Goal: Task Accomplishment & Management: Complete application form

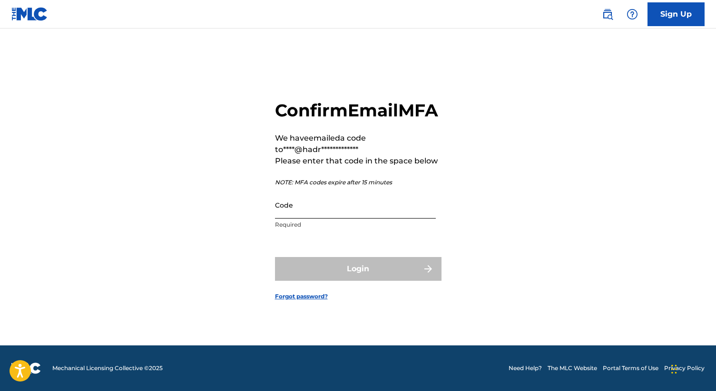
click at [357, 219] on input "Code" at bounding box center [355, 205] width 161 height 27
paste input "136559"
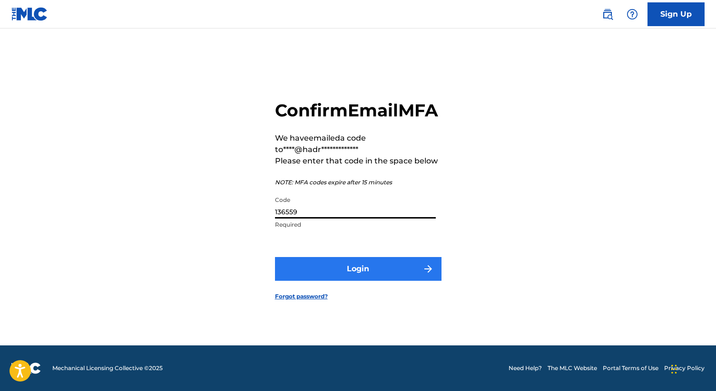
type input "136559"
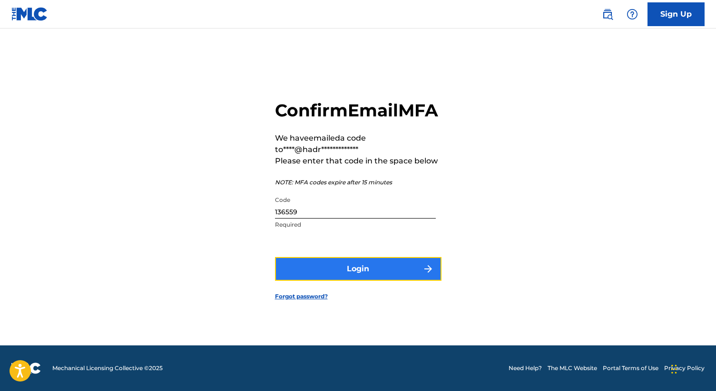
click at [338, 272] on button "Login" at bounding box center [358, 269] width 166 height 24
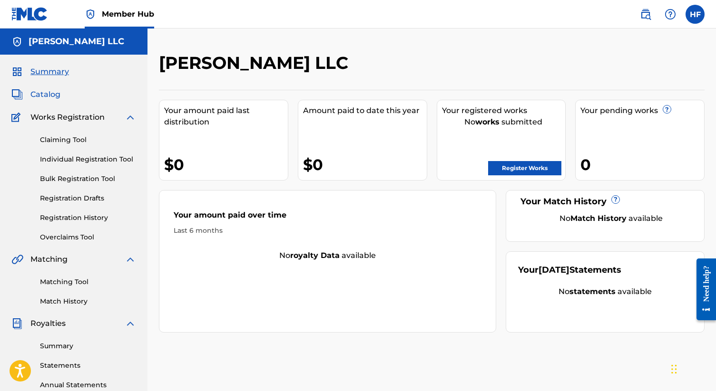
click at [50, 98] on span "Catalog" at bounding box center [45, 94] width 30 height 11
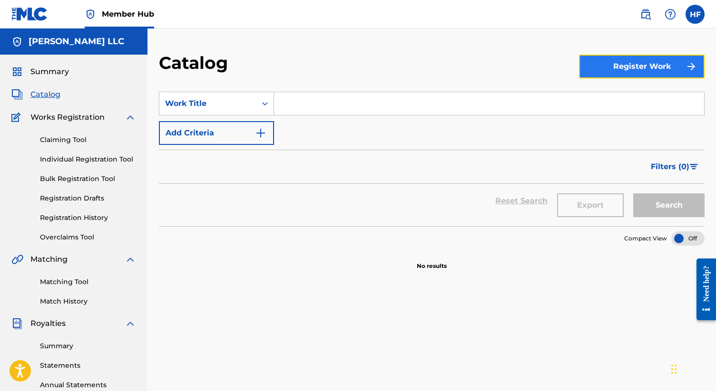
click at [599, 68] on button "Register Work" at bounding box center [642, 67] width 126 height 24
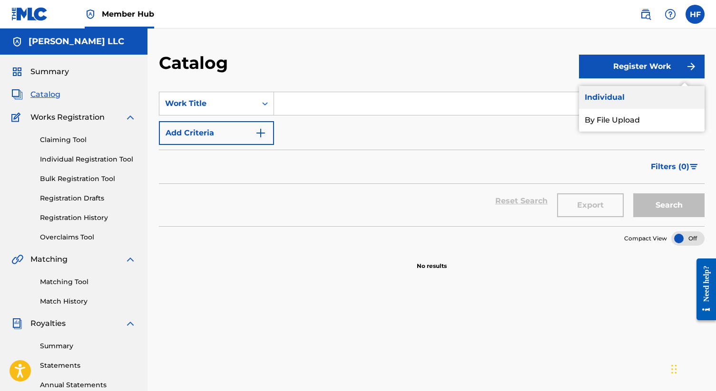
click at [600, 95] on link "Individual" at bounding box center [642, 97] width 126 height 23
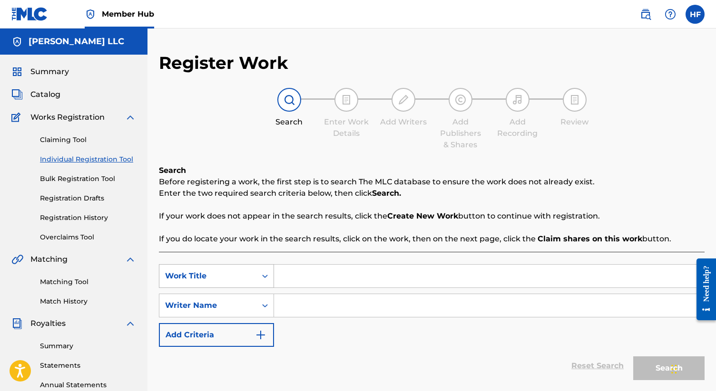
scroll to position [40, 0]
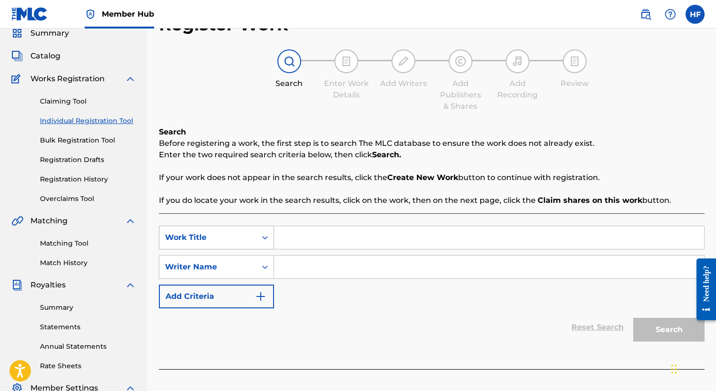
click at [252, 250] on div "Work Title" at bounding box center [216, 238] width 115 height 24
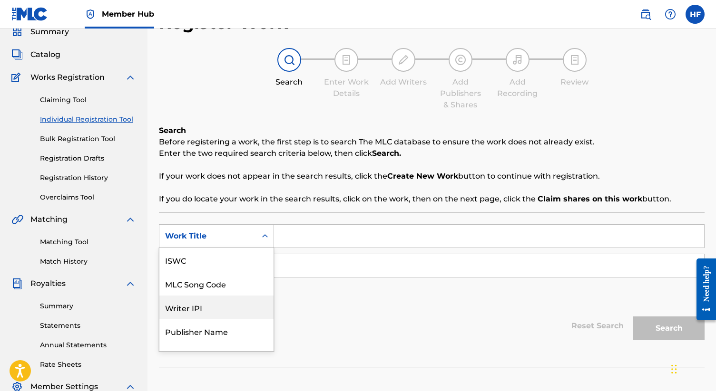
scroll to position [24, 0]
click at [237, 304] on div "Publisher Name" at bounding box center [216, 308] width 114 height 24
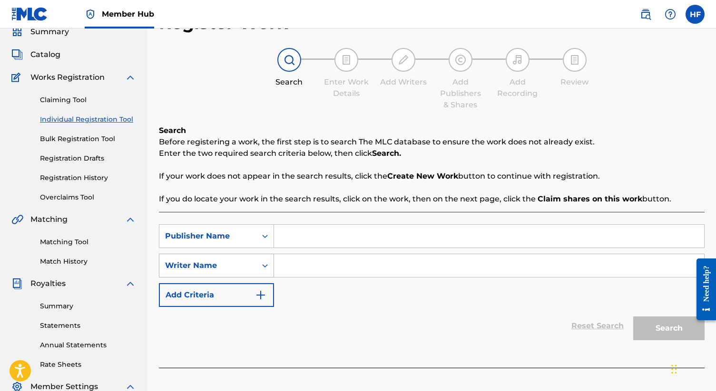
click at [246, 270] on div "Writer Name" at bounding box center [208, 265] width 86 height 11
click at [241, 231] on div "Publisher Name" at bounding box center [208, 236] width 86 height 11
click at [311, 227] on input "Search Form" at bounding box center [489, 236] width 430 height 23
click at [316, 248] on div "SearchWithCriteria3687589d-3799-4ad2-988e-eb2131d55f8a Publisher Name [PERSON_N…" at bounding box center [431, 265] width 545 height 83
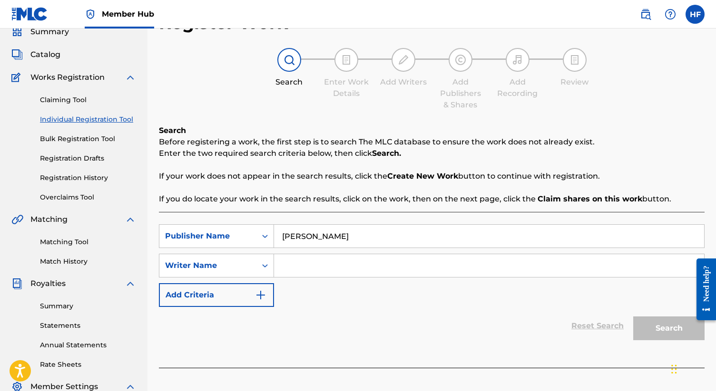
click at [316, 236] on input "[PERSON_NAME]" at bounding box center [489, 236] width 430 height 23
paste input "[PERSON_NAME] MUSIC"
type input "[PERSON_NAME] MUSIC"
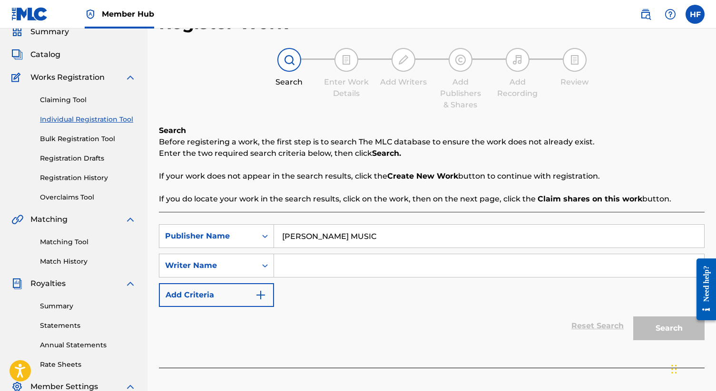
click at [317, 266] on input "Search Form" at bounding box center [489, 265] width 430 height 23
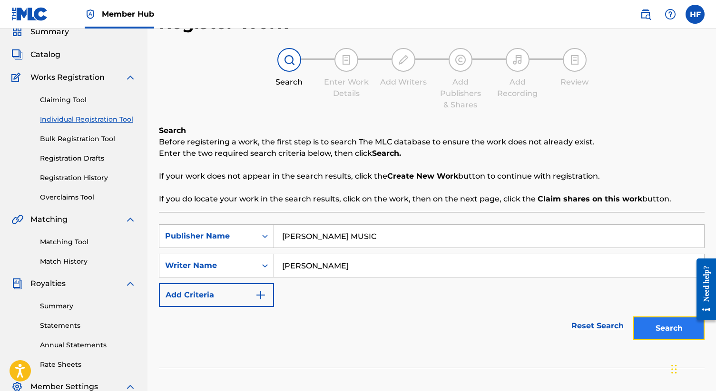
click at [649, 324] on button "Search" at bounding box center [668, 329] width 71 height 24
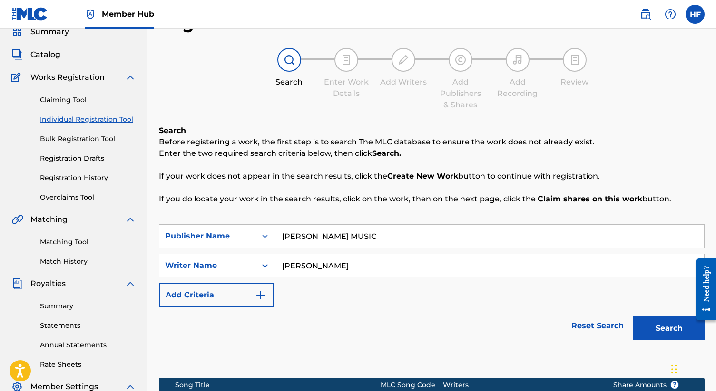
scroll to position [198, 0]
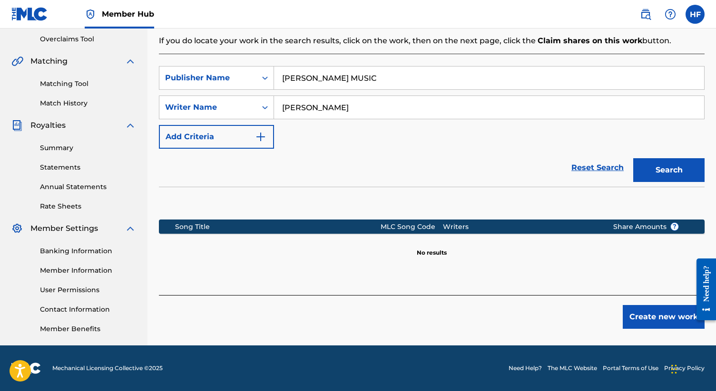
click at [322, 107] on input "[PERSON_NAME]" at bounding box center [489, 107] width 430 height 23
click at [321, 104] on input "[PERSON_NAME]" at bounding box center [489, 107] width 430 height 23
paste input "[PERSON_NAME], SACEM, 533434765"
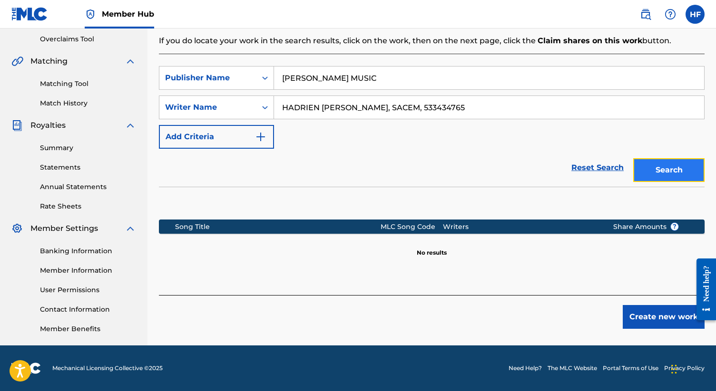
click at [670, 172] on button "Search" at bounding box center [668, 170] width 71 height 24
drag, startPoint x: 465, startPoint y: 107, endPoint x: 242, endPoint y: 102, distance: 223.5
click at [242, 102] on div "SearchWithCriteriacfd0471b-0478-4e5e-bffc-781fe010f28b Writer Name [PERSON_NAME…" at bounding box center [431, 108] width 545 height 24
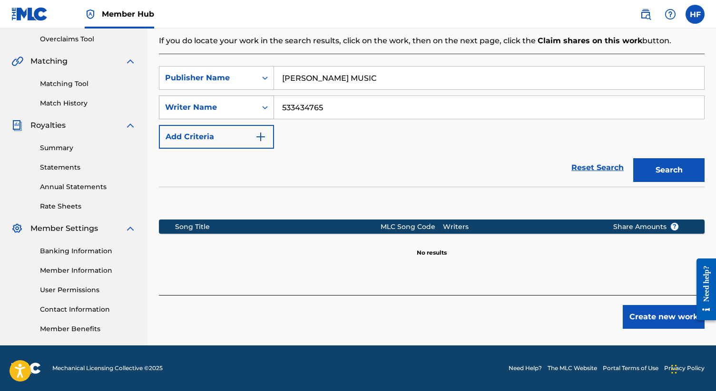
type input "533434765"
click at [239, 112] on div "Writer Name" at bounding box center [208, 107] width 86 height 11
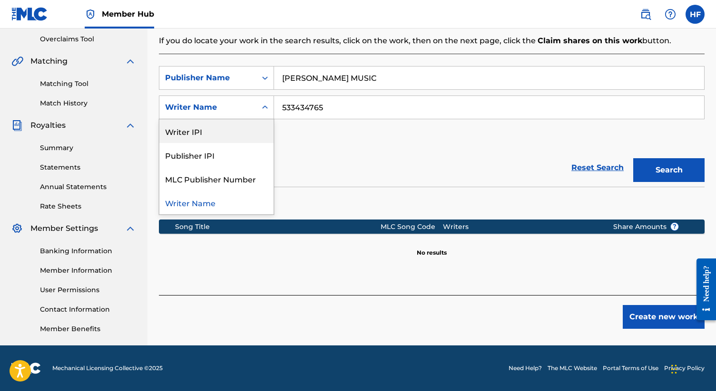
click at [238, 129] on div "Writer IPI" at bounding box center [216, 131] width 114 height 24
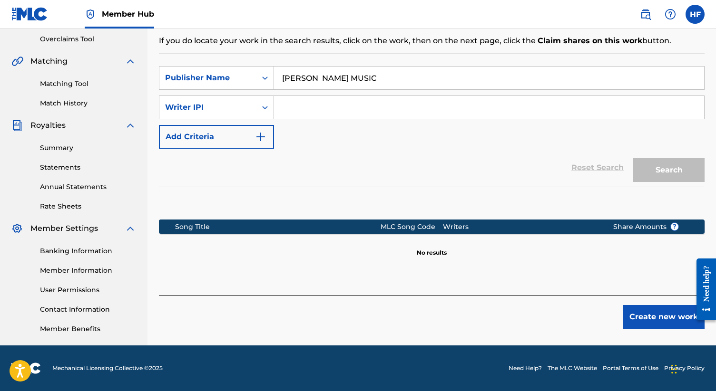
click at [313, 105] on input "Search Form" at bounding box center [489, 107] width 430 height 23
paste input "HADRIEN [PERSON_NAME], SACEM, 533434765"
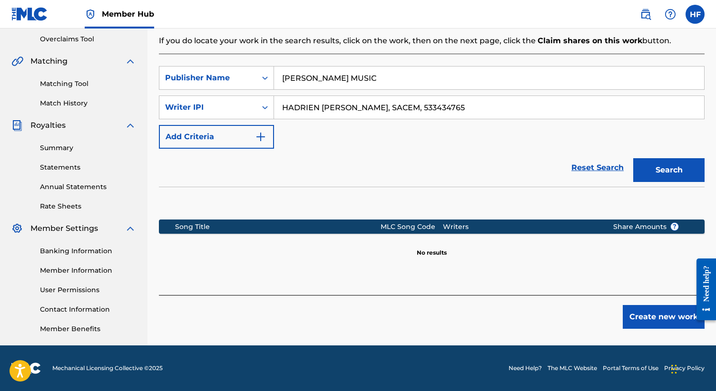
drag, startPoint x: 464, startPoint y: 108, endPoint x: 284, endPoint y: 97, distance: 180.5
click at [284, 97] on input "HADRIEN [PERSON_NAME], SACEM, 533434765" at bounding box center [489, 107] width 430 height 23
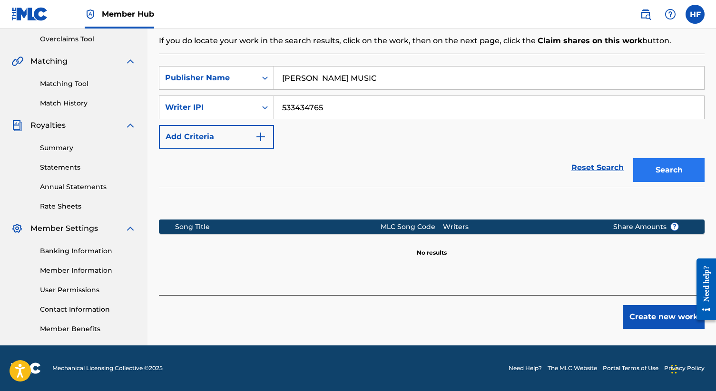
type input "533434765"
click at [671, 165] on button "Search" at bounding box center [668, 170] width 71 height 24
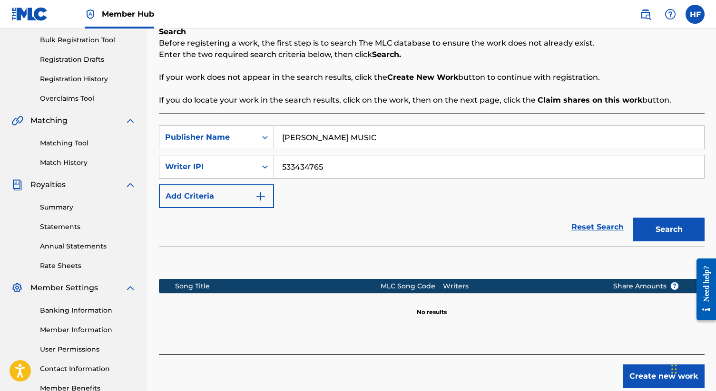
scroll to position [129, 0]
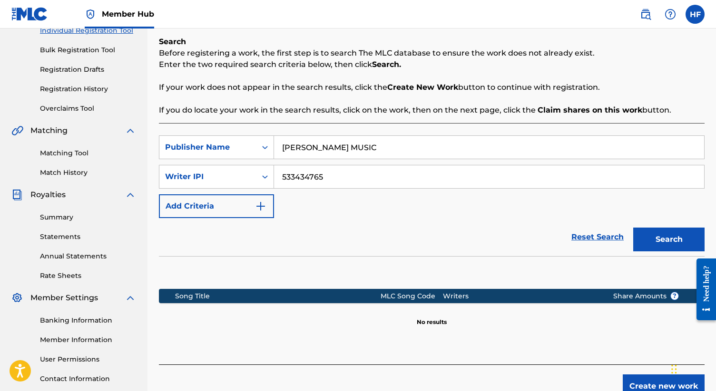
click at [308, 142] on input "[PERSON_NAME] MUSIC" at bounding box center [489, 147] width 430 height 23
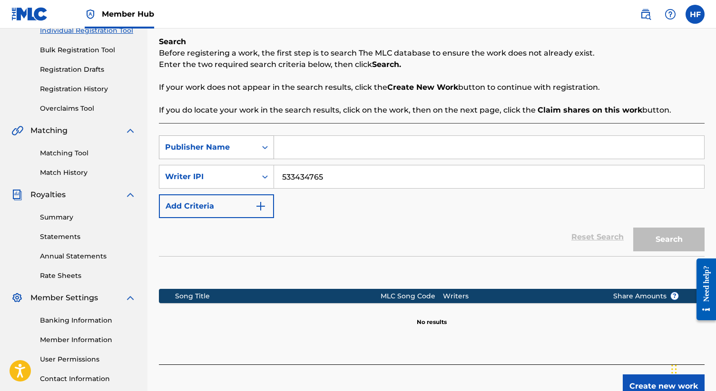
click at [238, 148] on div "Publisher Name" at bounding box center [208, 147] width 86 height 11
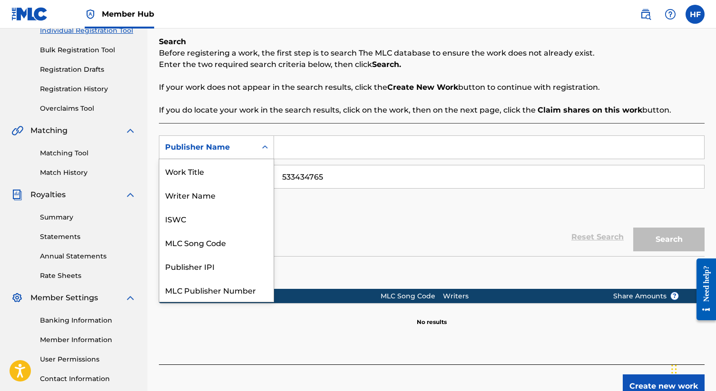
scroll to position [24, 0]
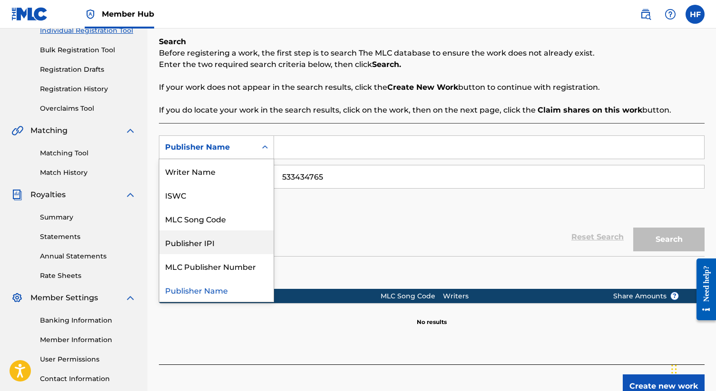
click at [229, 239] on div "Publisher IPI" at bounding box center [216, 243] width 114 height 24
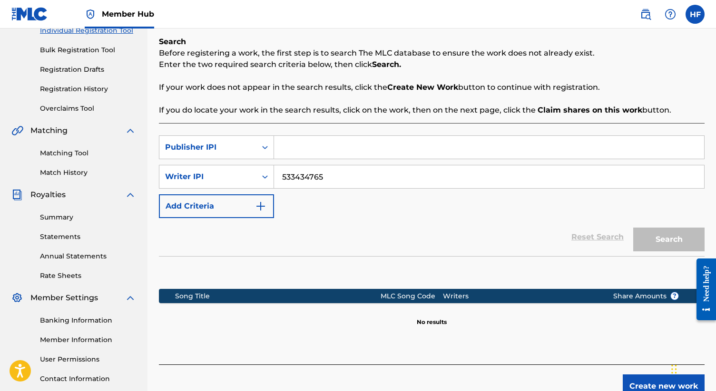
click at [298, 151] on input "Search Form" at bounding box center [489, 147] width 430 height 23
paste input "1311930981"
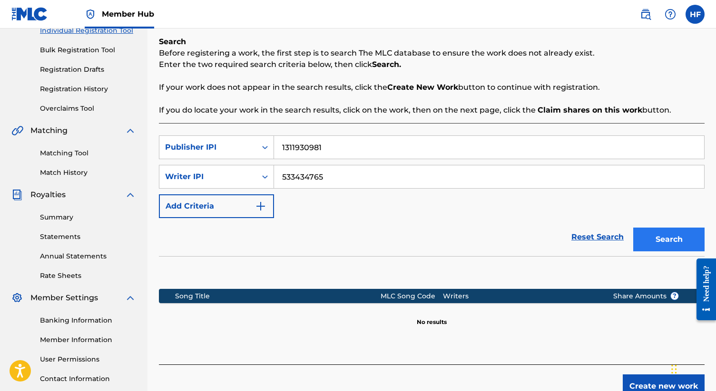
type input "1311930981"
click at [673, 241] on button "Search" at bounding box center [668, 240] width 71 height 24
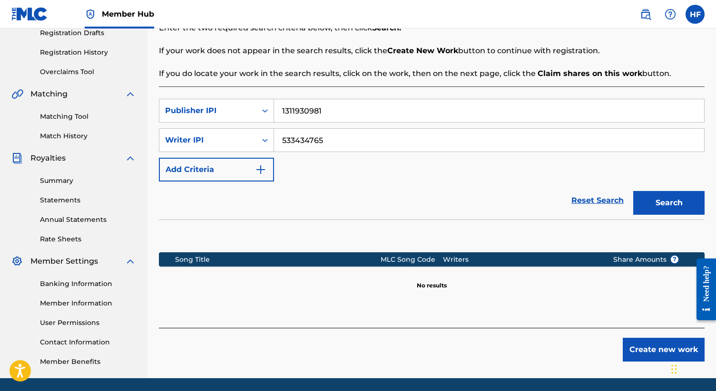
scroll to position [198, 0]
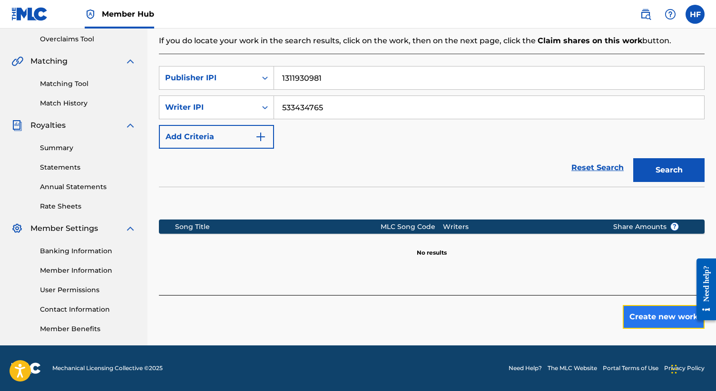
click at [672, 327] on button "Create new work" at bounding box center [663, 317] width 82 height 24
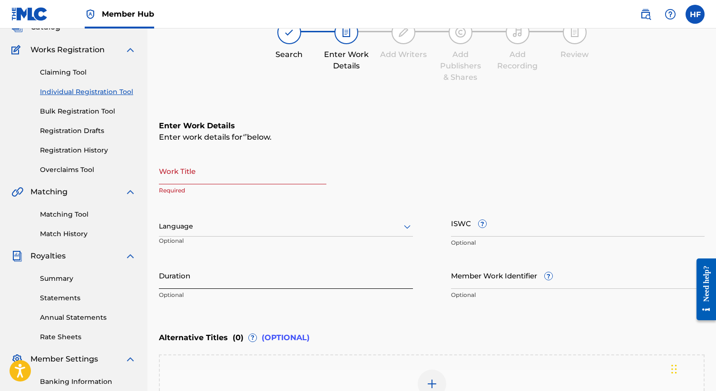
scroll to position [50, 0]
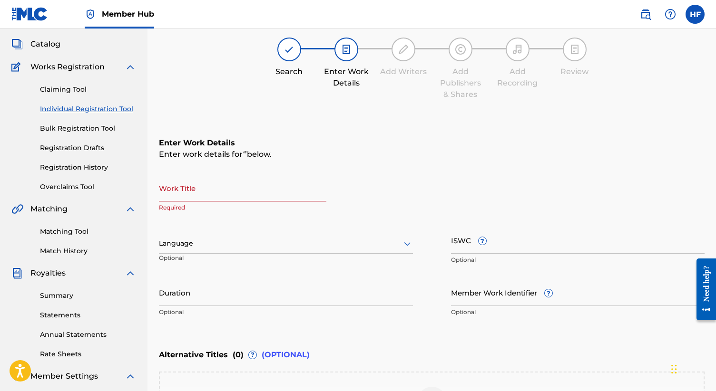
click at [244, 189] on input "Work Title" at bounding box center [242, 187] width 167 height 27
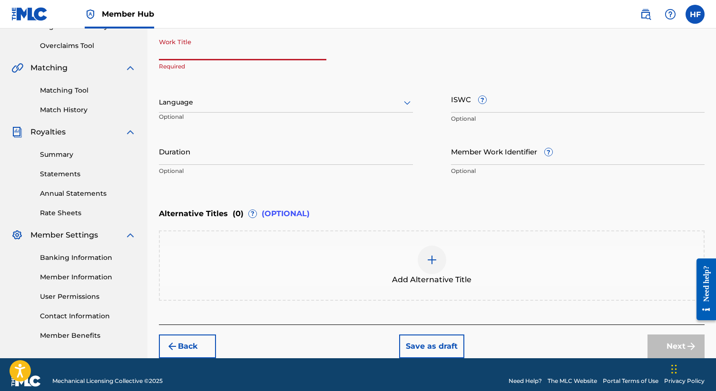
scroll to position [204, 0]
